Goal: Check status: Check status

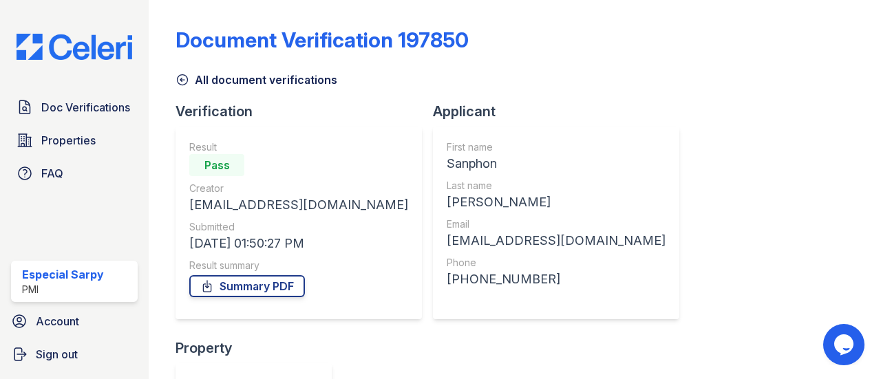
scroll to position [300, 0]
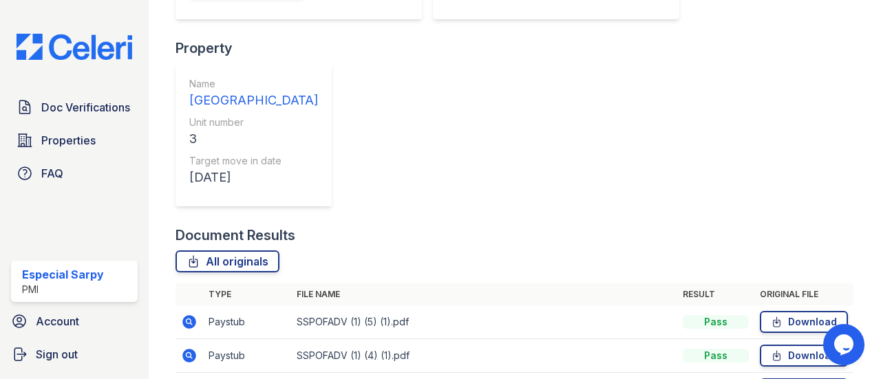
click at [717, 226] on div "Document Results" at bounding box center [515, 235] width 678 height 19
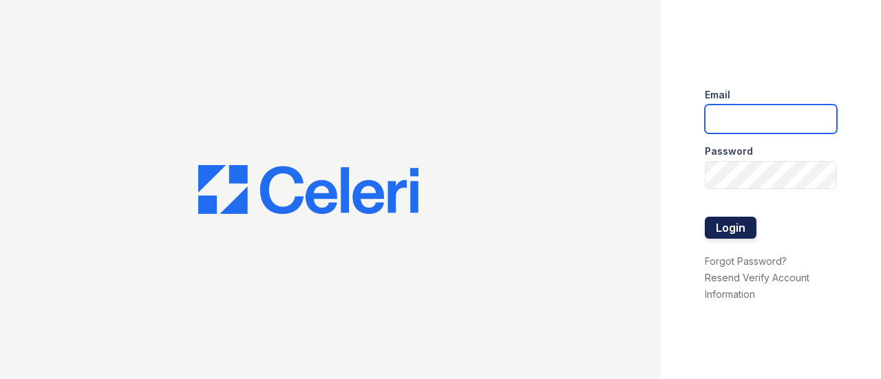
type input "[EMAIL_ADDRESS][DOMAIN_NAME]"
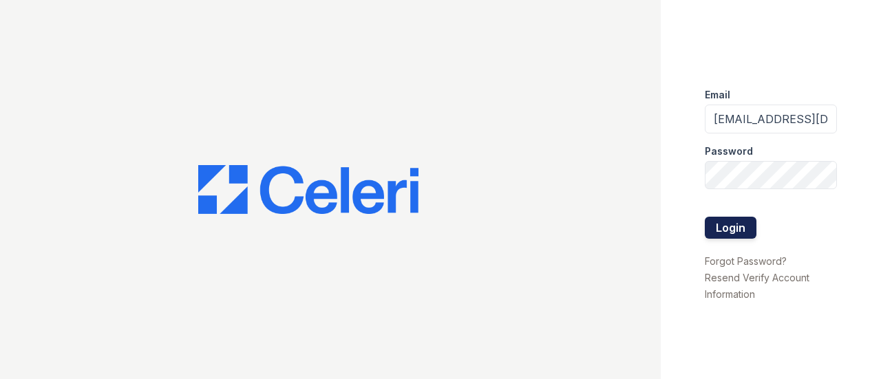
click at [739, 231] on button "Login" at bounding box center [731, 228] width 52 height 22
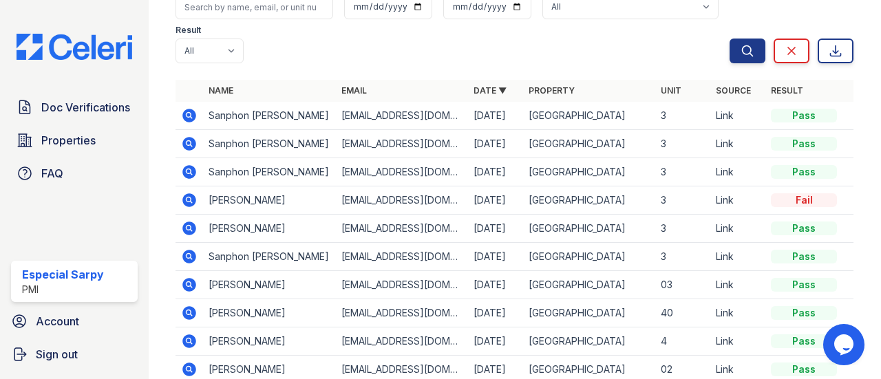
scroll to position [138, 0]
